Goal: Information Seeking & Learning: Learn about a topic

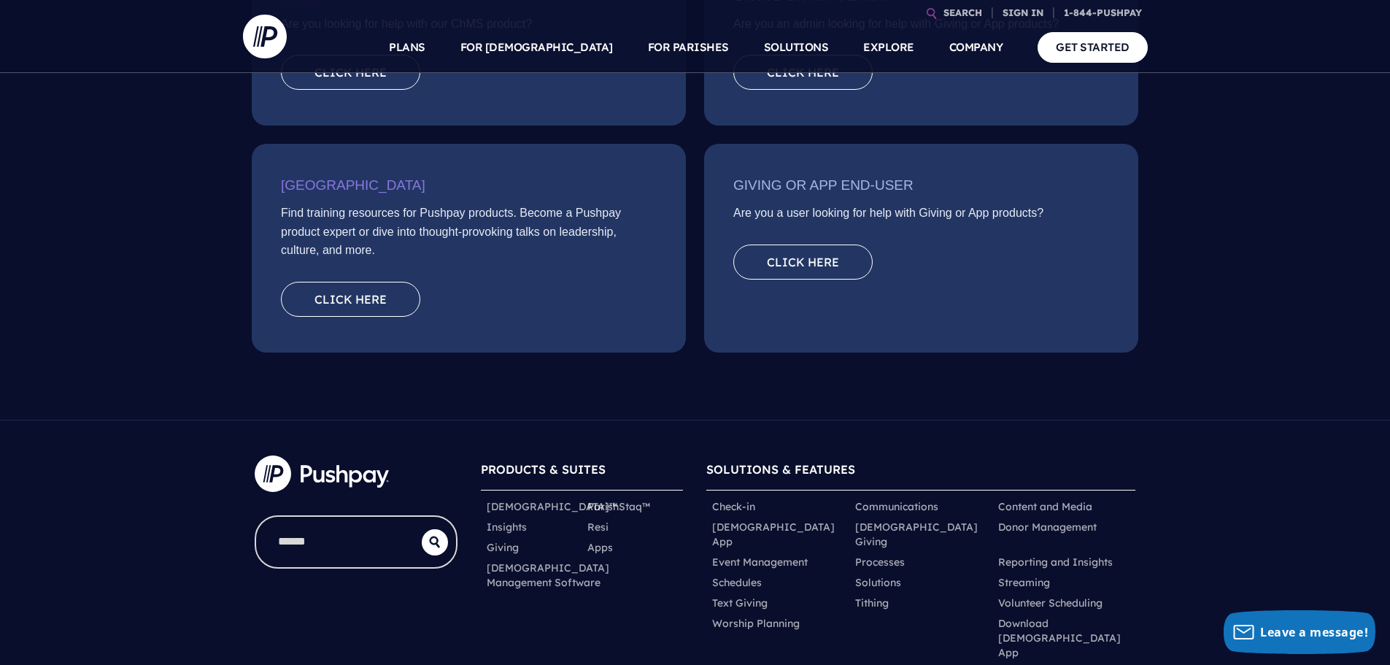
scroll to position [438, 0]
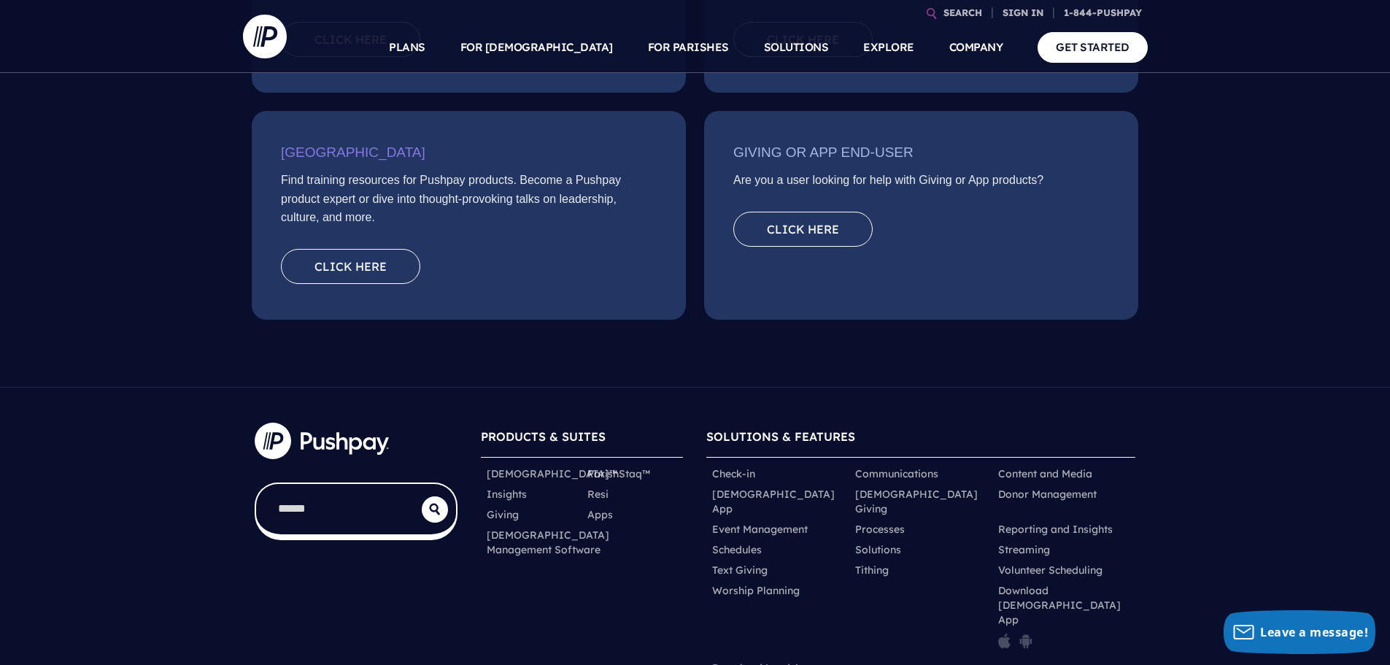
click at [302, 518] on input "search" at bounding box center [339, 509] width 166 height 50
type input "**********"
click at [422, 496] on button "submit" at bounding box center [435, 509] width 26 height 26
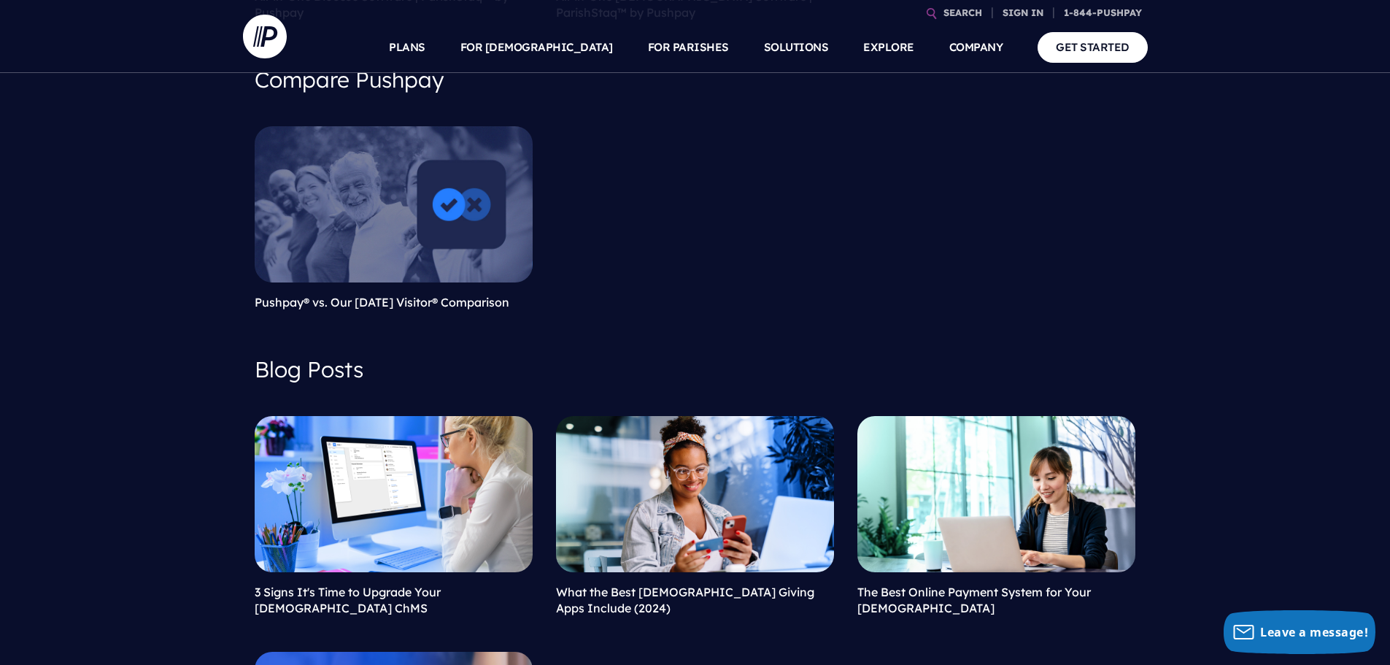
scroll to position [146, 0]
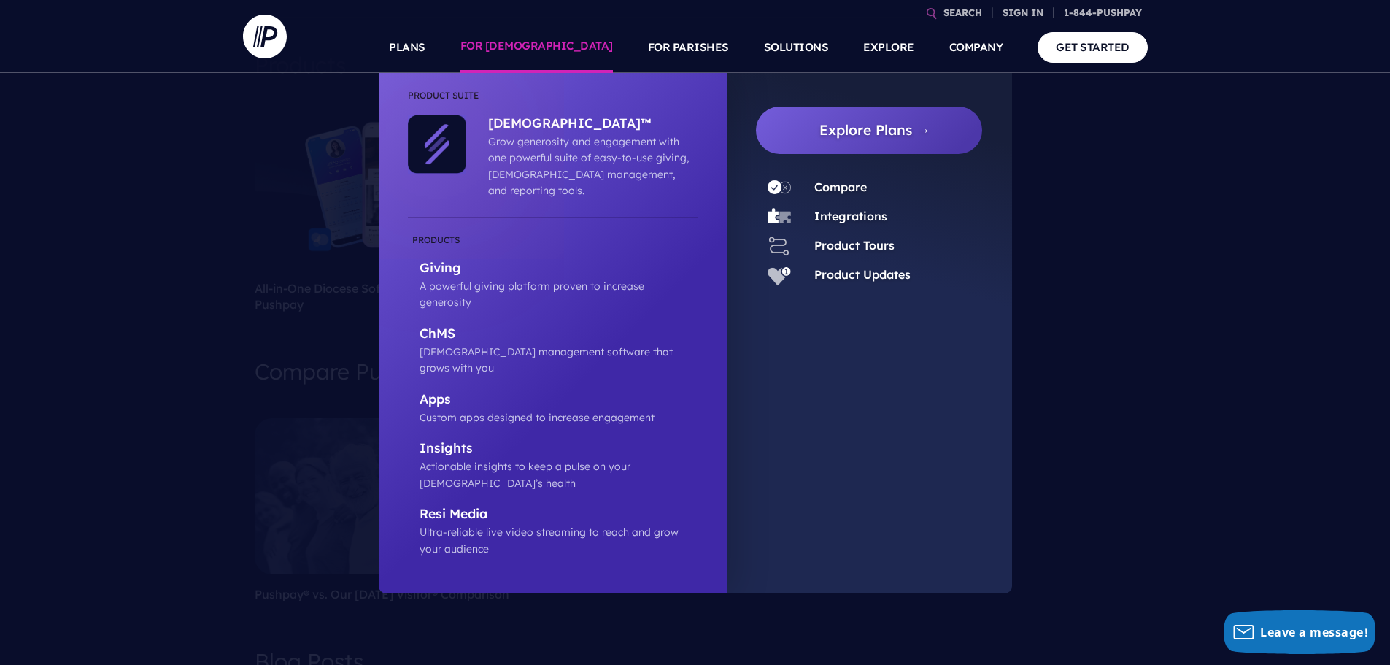
click at [573, 45] on link "FOR [DEMOGRAPHIC_DATA]" at bounding box center [536, 47] width 152 height 51
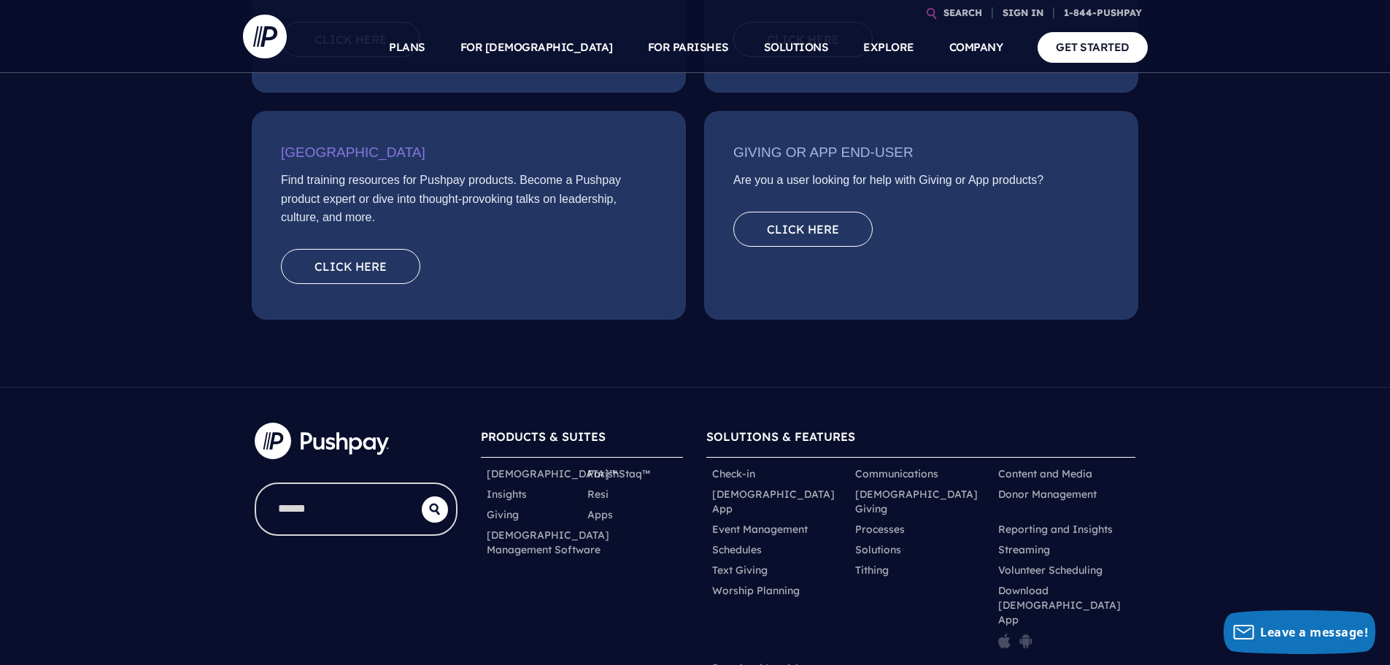
scroll to position [365, 0]
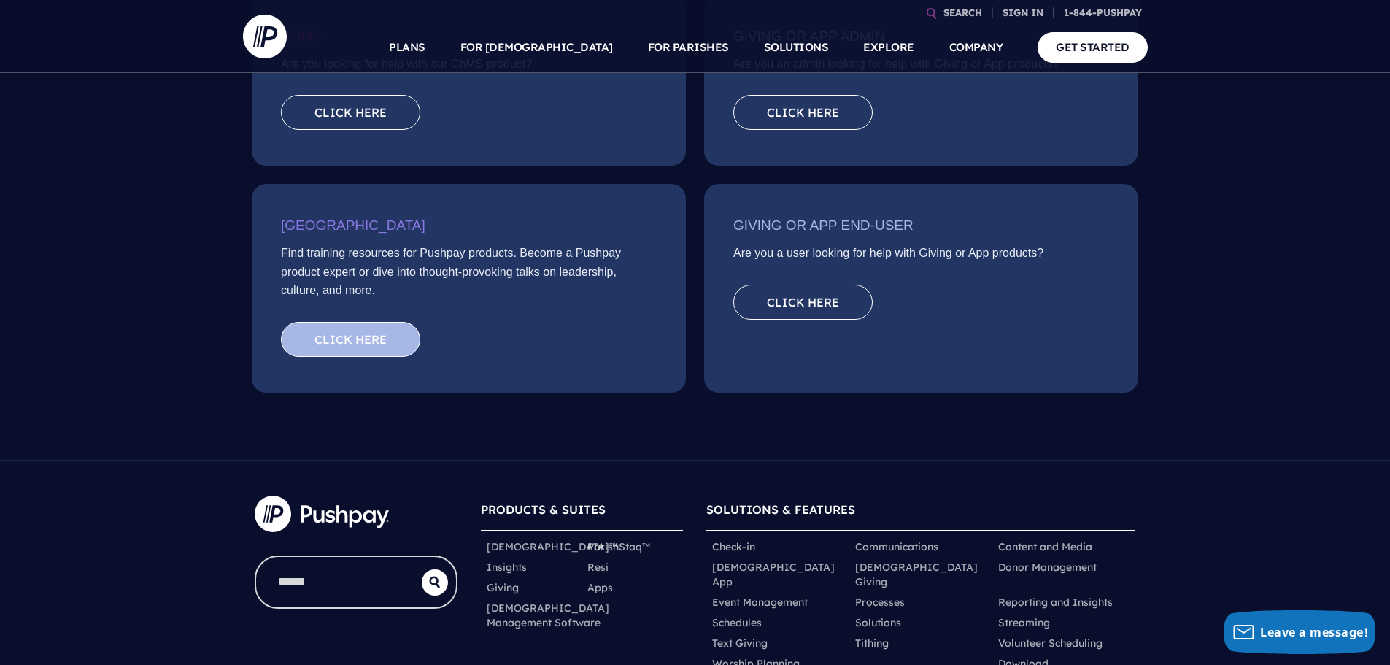
click at [393, 349] on link "Click here" at bounding box center [350, 339] width 139 height 35
